Goal: Task Accomplishment & Management: Use online tool/utility

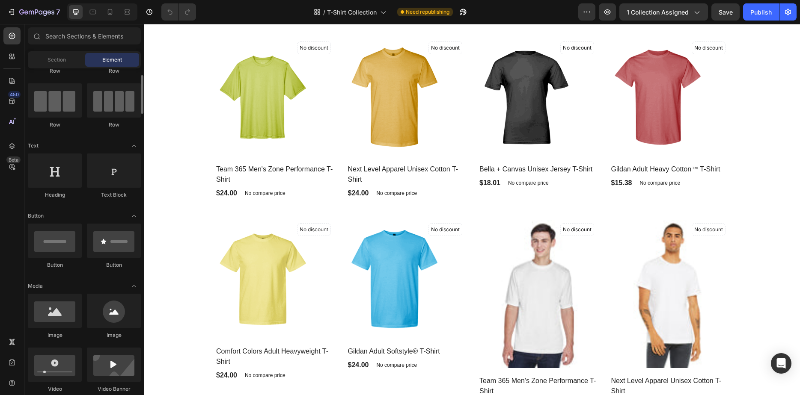
scroll to position [69, 0]
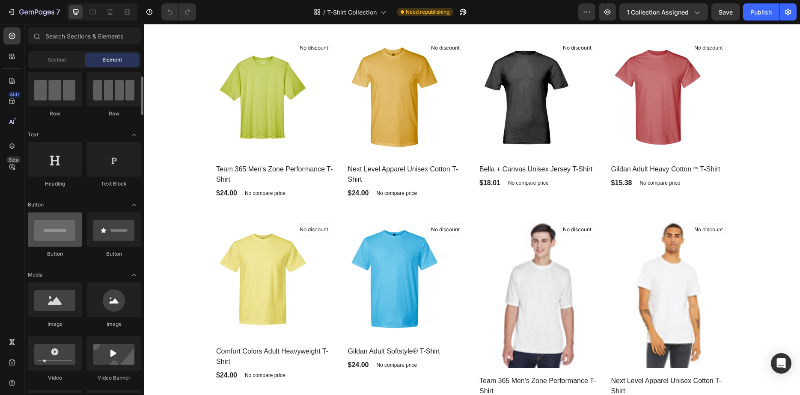
click at [54, 230] on div at bounding box center [55, 230] width 54 height 34
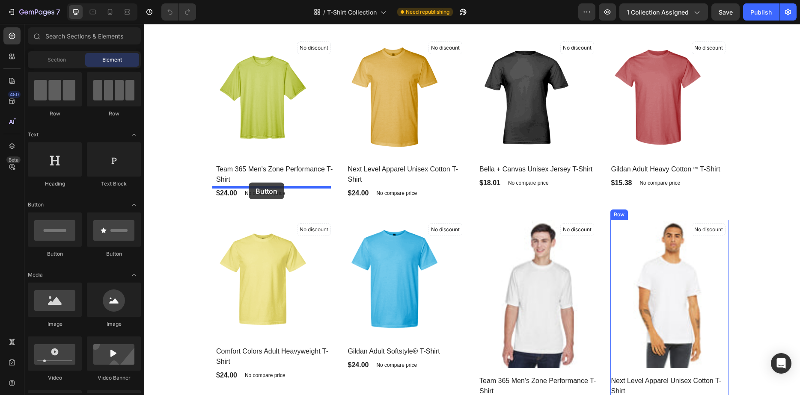
drag, startPoint x: 209, startPoint y: 260, endPoint x: 249, endPoint y: 183, distance: 86.9
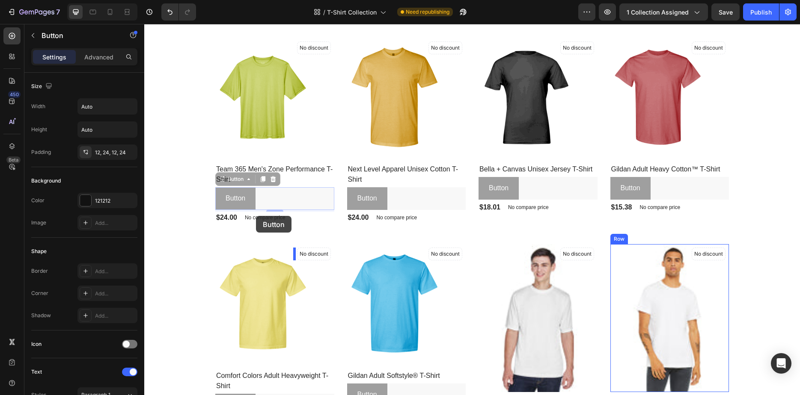
drag, startPoint x: 270, startPoint y: 199, endPoint x: 255, endPoint y: 208, distance: 16.7
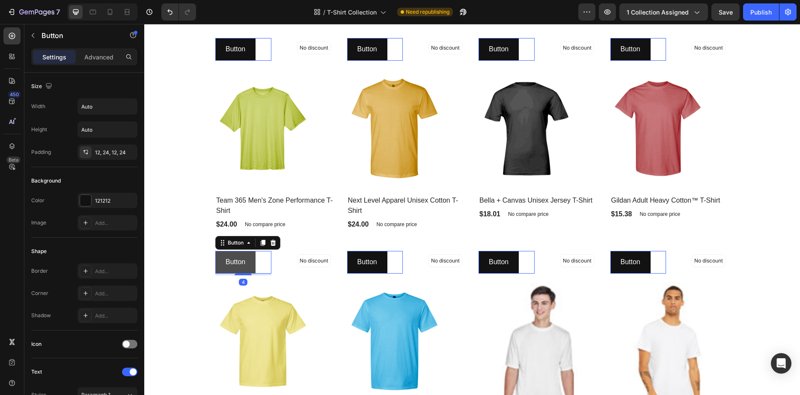
click at [251, 61] on button "Button" at bounding box center [235, 49] width 40 height 23
click at [144, 24] on icon at bounding box center [144, 24] width 0 height 0
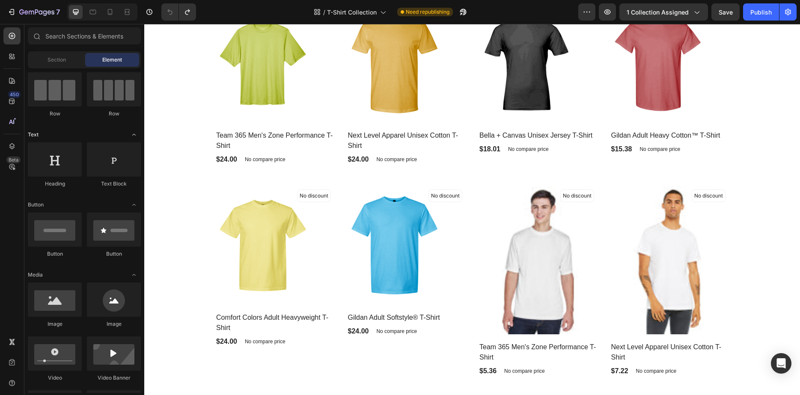
scroll to position [0, 0]
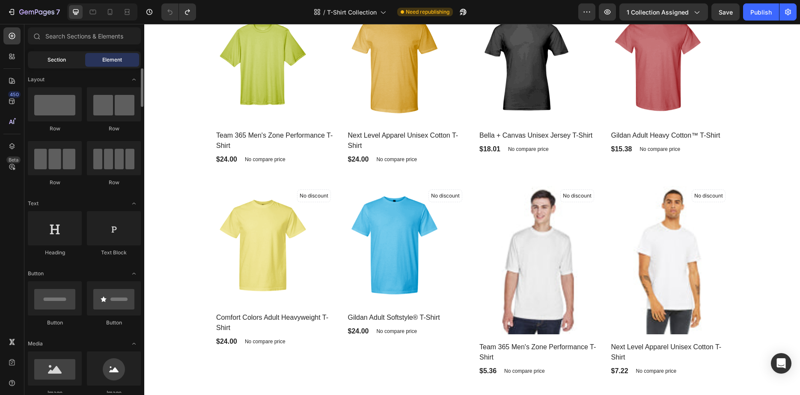
click at [68, 68] on div "Sections(18) Elements(88) Section Element Hero Section Product Detail Brands Tr…" at bounding box center [84, 210] width 120 height 366
click at [64, 61] on span "Section" at bounding box center [57, 60] width 18 height 8
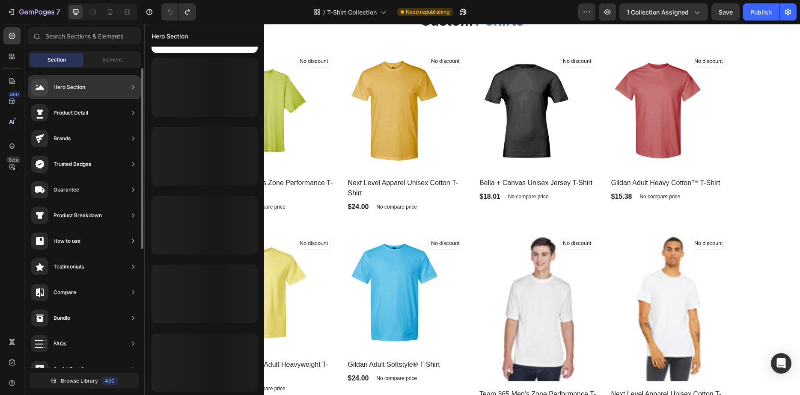
scroll to position [336, 0]
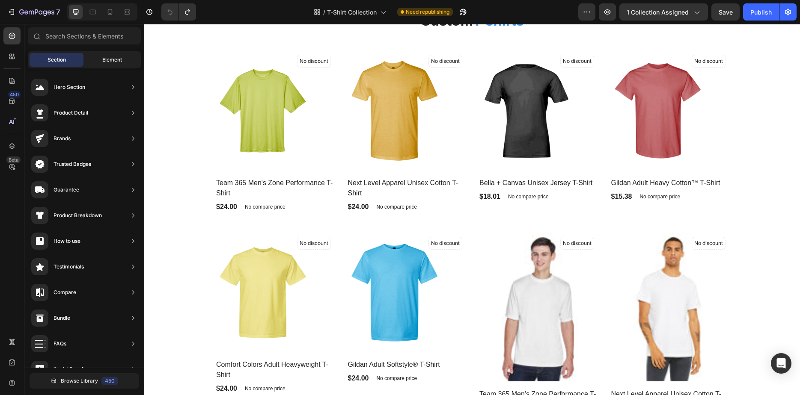
click at [112, 60] on span "Element" at bounding box center [112, 60] width 20 height 8
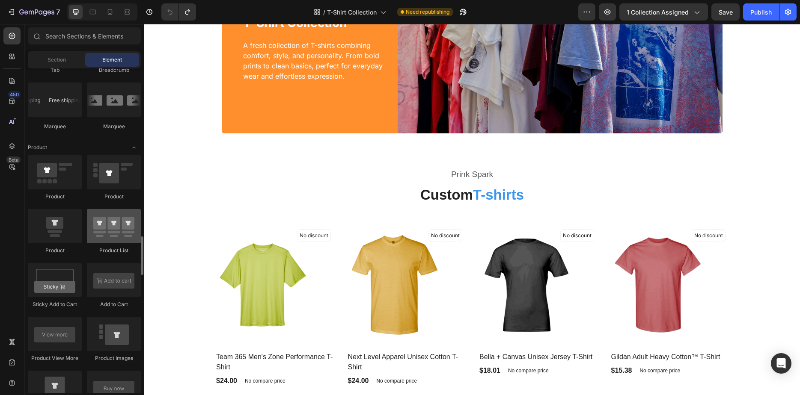
scroll to position [1063, 0]
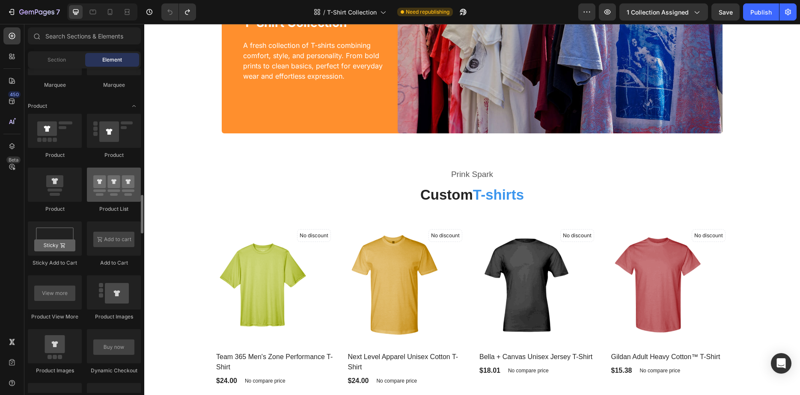
click at [120, 190] on div at bounding box center [114, 185] width 54 height 34
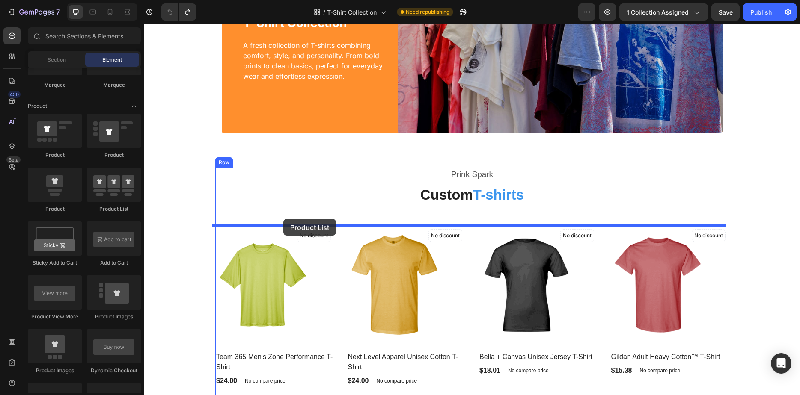
drag, startPoint x: 257, startPoint y: 215, endPoint x: 282, endPoint y: 220, distance: 25.7
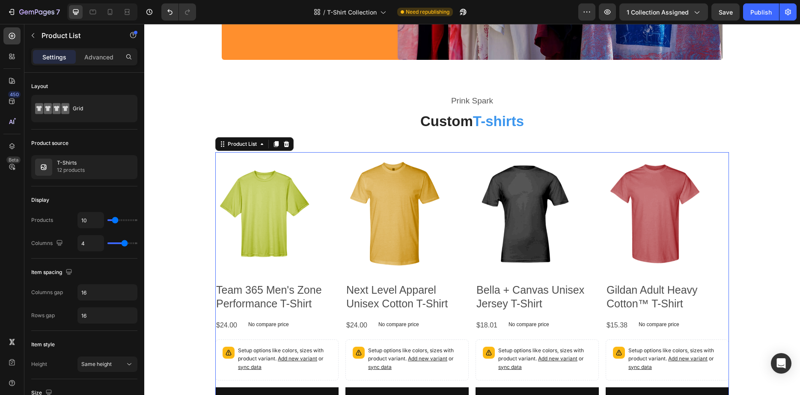
scroll to position [307, 0]
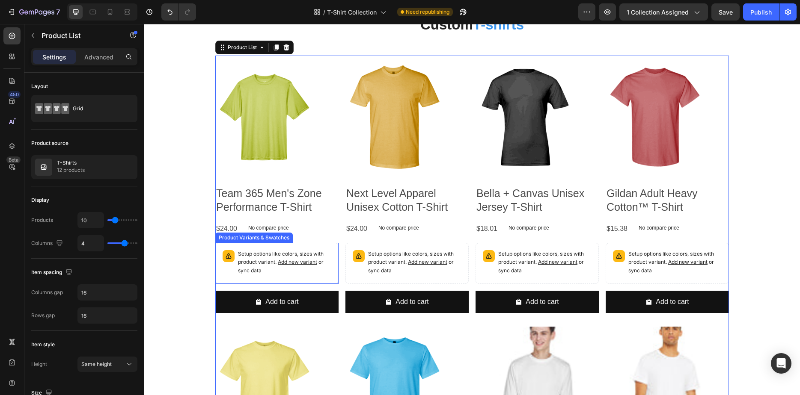
click at [289, 262] on span "Add new variant" at bounding box center [297, 262] width 39 height 6
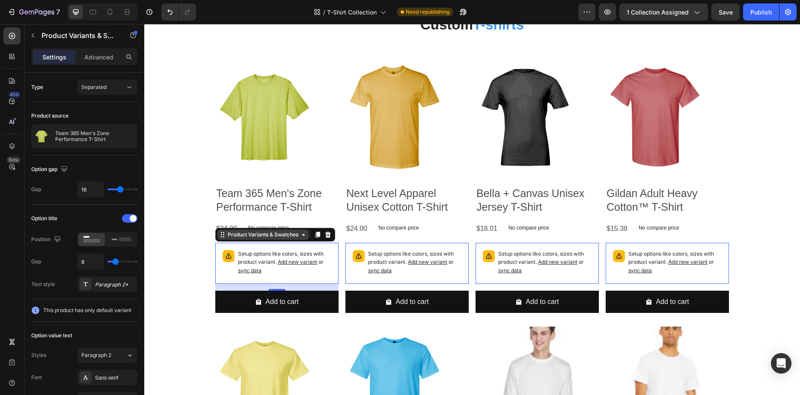
click at [303, 235] on icon at bounding box center [303, 235] width 7 height 7
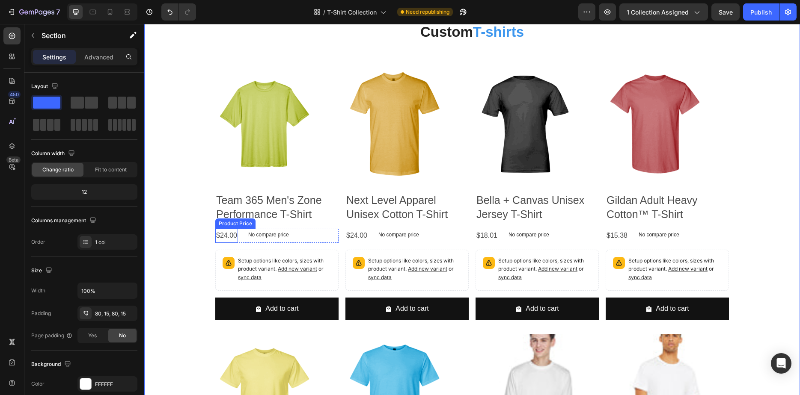
scroll to position [195, 0]
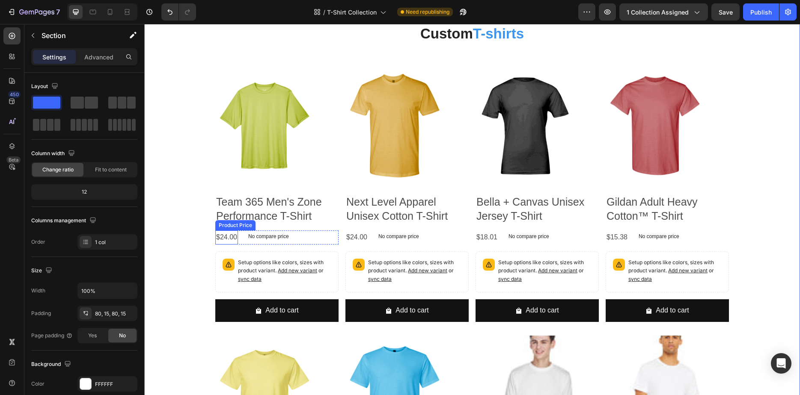
click at [220, 239] on div "$24.00" at bounding box center [226, 238] width 23 height 14
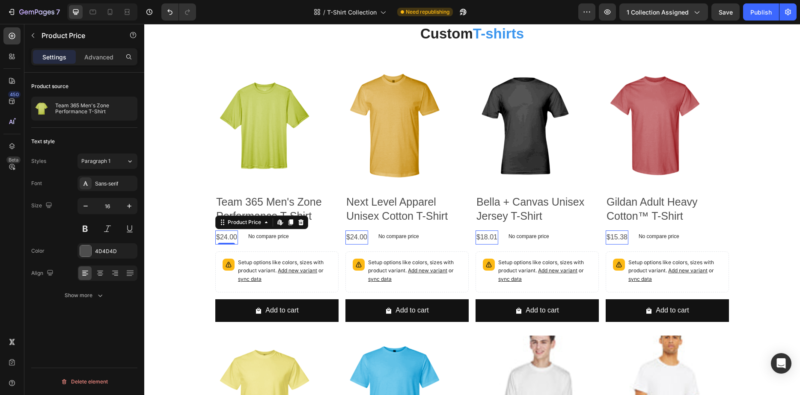
click at [220, 239] on div "$24.00" at bounding box center [226, 238] width 23 height 14
click at [253, 238] on p "No compare price" at bounding box center [268, 236] width 41 height 5
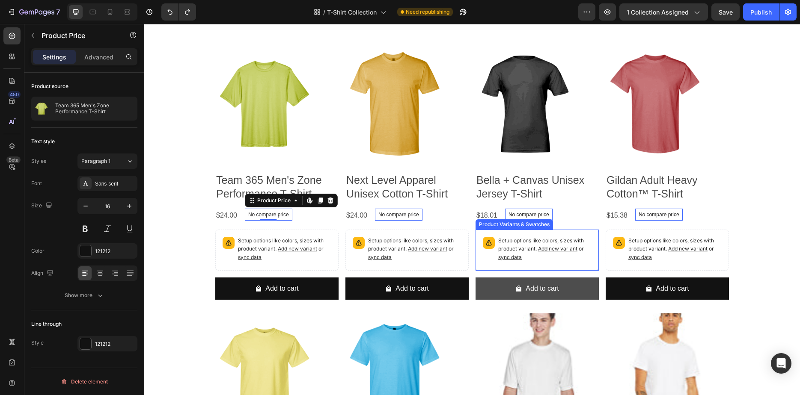
scroll to position [338, 0]
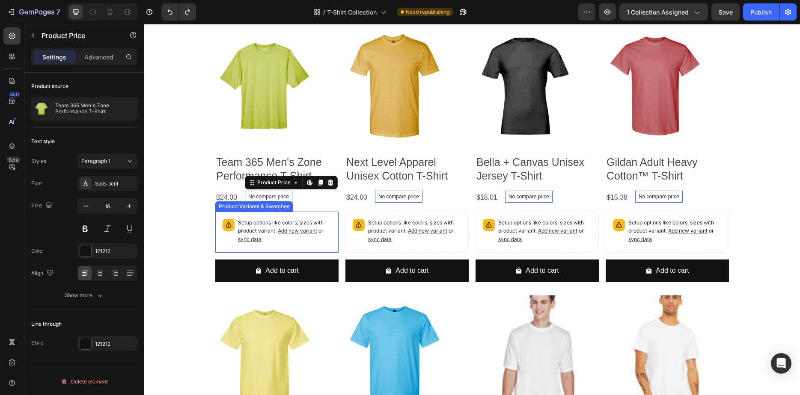
click at [285, 232] on span "Add new variant" at bounding box center [297, 231] width 39 height 6
